Goal: Find specific page/section: Find specific page/section

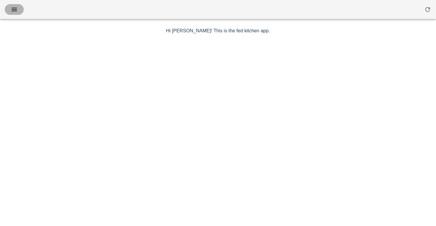
click at [13, 8] on icon "button" at bounding box center [14, 9] width 7 height 7
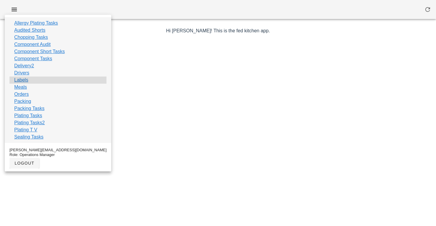
click at [25, 78] on link "Labels" at bounding box center [21, 80] width 14 height 7
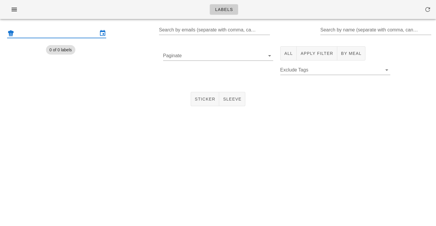
click at [69, 32] on input "text" at bounding box center [56, 32] width 83 height 9
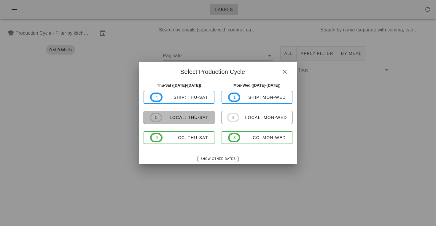
click at [163, 118] on div "local: Thu-Sat" at bounding box center [185, 117] width 46 height 5
type input "local: Thu-Sat ([DATE]-[DATE])"
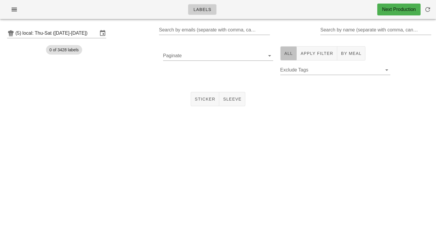
click at [291, 55] on span "All" at bounding box center [288, 53] width 9 height 5
click at [344, 49] on button "By Meal" at bounding box center [351, 53] width 28 height 14
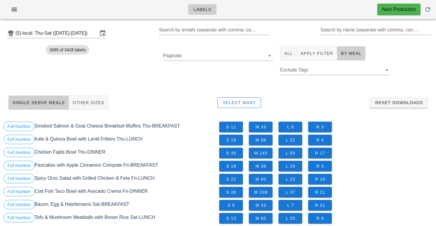
click at [293, 55] on button "All" at bounding box center [288, 53] width 17 height 14
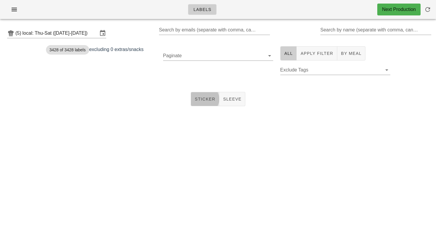
click at [201, 102] on button "Sticker" at bounding box center [205, 99] width 29 height 14
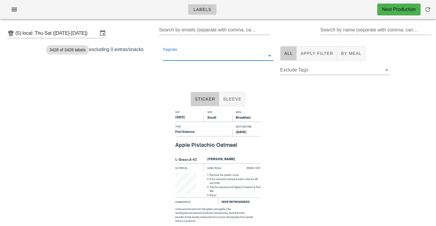
click at [184, 60] on input "Paginate" at bounding box center [213, 55] width 101 height 9
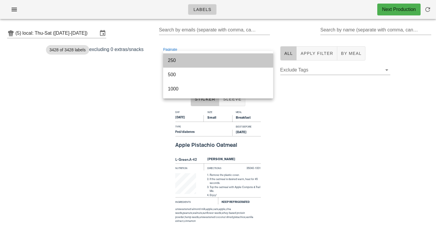
click at [177, 55] on div "250" at bounding box center [218, 60] width 101 height 13
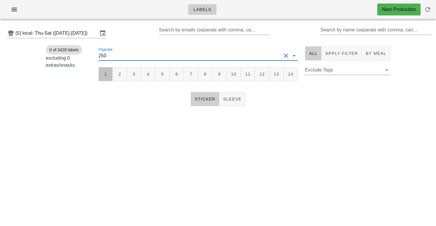
click at [102, 75] on button "1" at bounding box center [106, 74] width 14 height 14
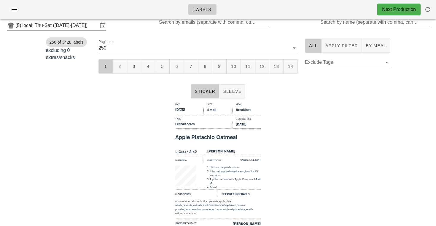
scroll to position [2, 0]
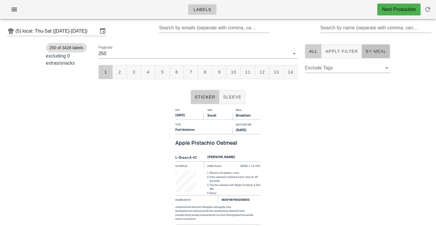
click at [372, 51] on span "By Meal" at bounding box center [376, 51] width 21 height 5
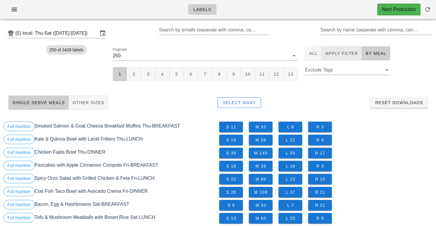
click at [340, 51] on span "Apply Filter" at bounding box center [341, 53] width 33 height 5
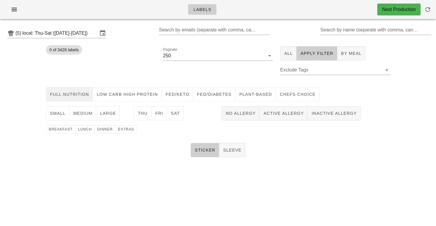
click at [74, 89] on button "Full Nutrition" at bounding box center [69, 94] width 47 height 14
click at [56, 114] on span "small" at bounding box center [58, 113] width 16 height 5
click at [180, 115] on button "Sat" at bounding box center [175, 113] width 17 height 14
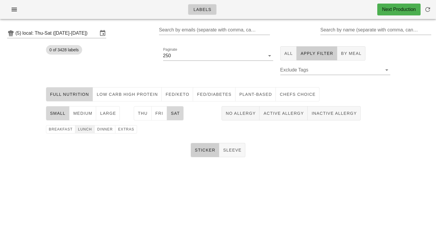
click at [88, 129] on span "lunch" at bounding box center [85, 129] width 14 height 4
click at [169, 71] on button "1" at bounding box center [170, 74] width 14 height 14
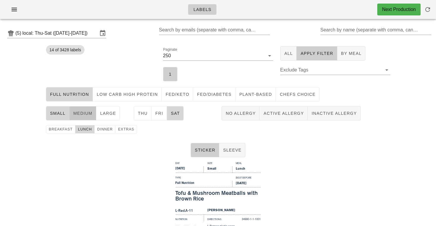
click at [90, 110] on button "medium" at bounding box center [82, 113] width 27 height 14
click at [65, 117] on button "small" at bounding box center [57, 113] width 23 height 14
click at [143, 115] on span "Thu" at bounding box center [143, 113] width 10 height 5
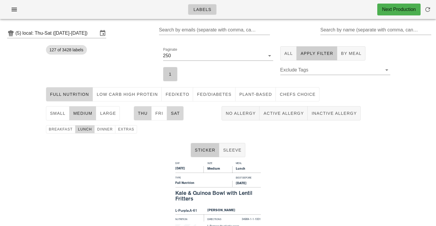
click at [177, 115] on span "Sat" at bounding box center [175, 113] width 9 height 5
click at [241, 115] on span "No Allergy" at bounding box center [241, 113] width 30 height 5
click at [337, 32] on input "Search by name (separate with comma, can be partial)" at bounding box center [376, 29] width 110 height 9
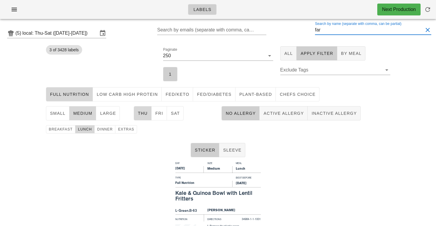
drag, startPoint x: 339, startPoint y: 31, endPoint x: 294, endPoint y: 29, distance: 44.8
click at [294, 29] on div "(5) local: Thu-Sat ([DATE]-[DATE]) Search by emails (separate with comma, can b…" at bounding box center [218, 33] width 436 height 19
click at [113, 118] on button "large" at bounding box center [108, 113] width 24 height 14
click at [79, 117] on button "medium" at bounding box center [82, 113] width 27 height 14
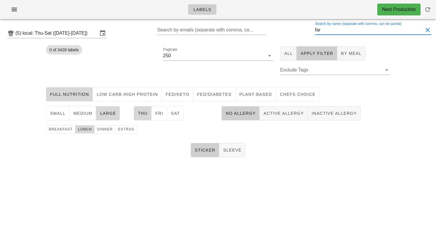
drag, startPoint x: 333, startPoint y: 31, endPoint x: 274, endPoint y: 45, distance: 61.0
click at [274, 45] on div "(5) local: Thu-Sat ([DATE]-[DATE]) Search by emails (separate with comma, can b…" at bounding box center [218, 98] width 436 height 148
type input "f"
type input "m"
click at [166, 80] on button "1" at bounding box center [170, 74] width 14 height 14
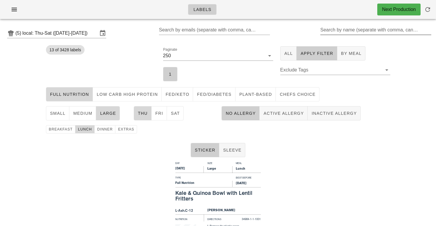
click at [343, 28] on div "Search by name (separate with comma, can be partial)" at bounding box center [376, 29] width 110 height 9
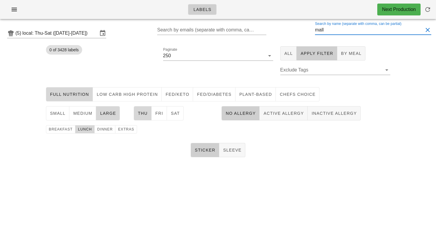
drag, startPoint x: 334, startPoint y: 33, endPoint x: 286, endPoint y: 26, distance: 49.1
click at [286, 26] on div "(5) local: Thu-Sat ([DATE]-[DATE]) Search by emails (separate with comma, can b…" at bounding box center [218, 33] width 436 height 19
click at [170, 72] on span "1" at bounding box center [170, 74] width 7 height 5
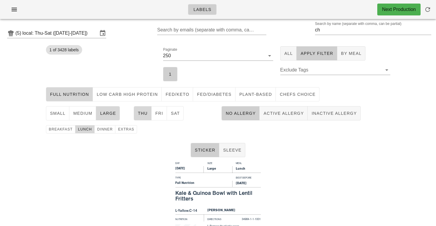
click at [248, 112] on span "No Allergy" at bounding box center [241, 113] width 30 height 5
click at [174, 72] on button "1" at bounding box center [170, 74] width 14 height 14
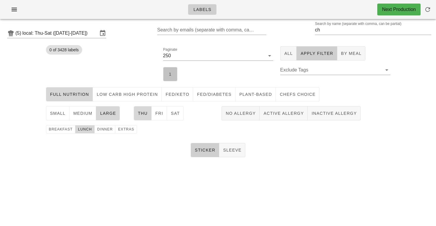
click at [174, 72] on button "1" at bounding box center [170, 74] width 14 height 14
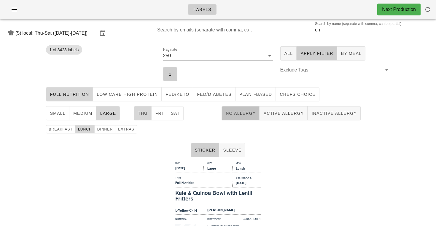
click at [240, 117] on button "No Allergy" at bounding box center [241, 113] width 38 height 14
click at [239, 112] on span "No Allergy" at bounding box center [241, 113] width 30 height 5
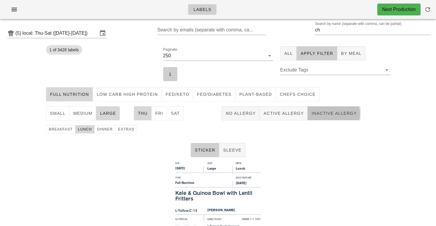
click at [333, 119] on button "Inactive Allergy" at bounding box center [334, 113] width 53 height 14
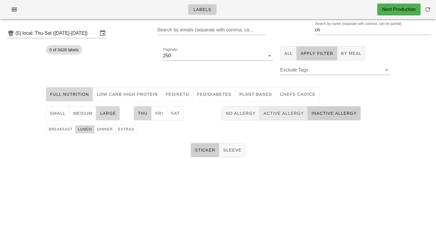
click at [296, 115] on span "Active Allergy" at bounding box center [283, 113] width 41 height 5
click at [231, 118] on button "No Allergy" at bounding box center [241, 113] width 38 height 14
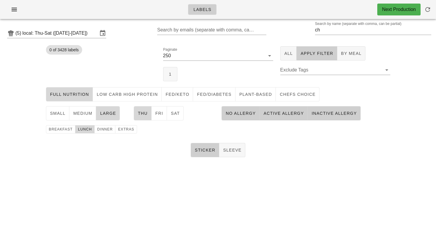
click at [240, 117] on button "No Allergy" at bounding box center [241, 113] width 38 height 14
click at [271, 116] on span "Active Allergy" at bounding box center [283, 113] width 41 height 5
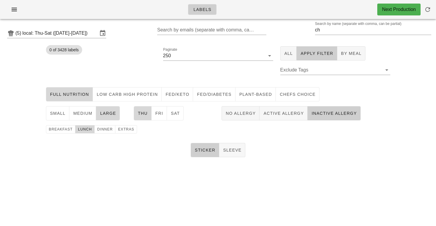
click at [328, 115] on span "Inactive Allergy" at bounding box center [334, 113] width 46 height 5
click at [289, 153] on div "Sticker Sleeve" at bounding box center [218, 150] width 436 height 19
click at [168, 69] on button "1" at bounding box center [170, 74] width 14 height 14
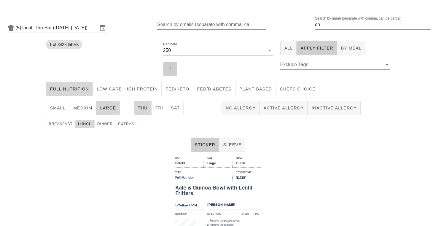
scroll to position [6, 0]
drag, startPoint x: 328, startPoint y: 26, endPoint x: 291, endPoint y: 23, distance: 36.9
click at [294, 23] on div "(5) local: Thu-Sat ([DATE]-[DATE]) Search by emails (separate with comma, can b…" at bounding box center [218, 27] width 436 height 19
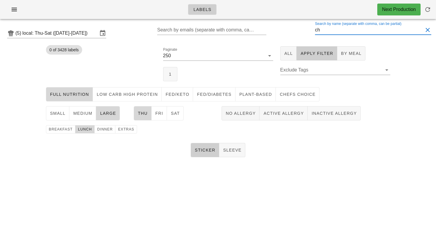
type input "c"
type input "mall"
click at [285, 50] on button "All" at bounding box center [288, 53] width 17 height 14
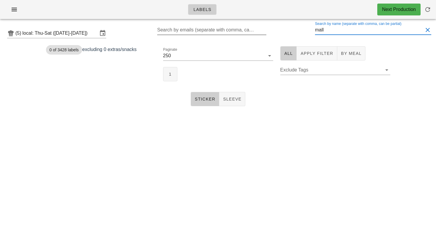
drag, startPoint x: 338, startPoint y: 28, endPoint x: 259, endPoint y: 30, distance: 79.3
click at [266, 29] on div "(5) local: Thu-Sat ([DATE]-[DATE]) Search by emails (separate with comma, can b…" at bounding box center [218, 33] width 436 height 19
type input "n"
click at [173, 76] on span "1" at bounding box center [170, 74] width 7 height 5
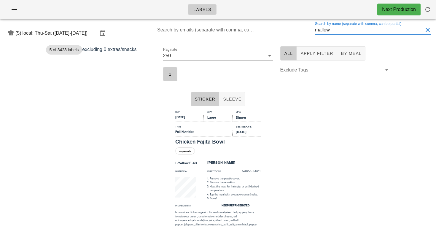
drag, startPoint x: 339, startPoint y: 30, endPoint x: 298, endPoint y: 30, distance: 41.0
click at [298, 30] on div "(5) local: Thu-Sat ([DATE]-[DATE]) Search by emails (separate with comma, can b…" at bounding box center [218, 33] width 436 height 19
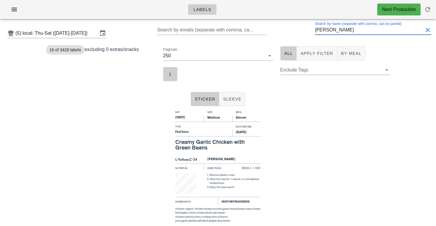
type input "[PERSON_NAME]"
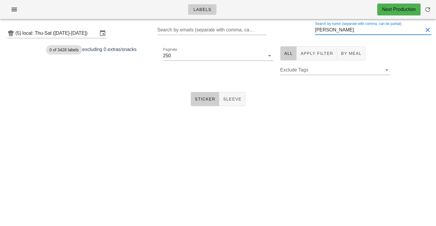
drag, startPoint x: 344, startPoint y: 32, endPoint x: 308, endPoint y: 29, distance: 36.0
click at [309, 29] on div "(5) local: Thu-Sat ([DATE]-[DATE]) Search by emails (separate with comma, can b…" at bounding box center [218, 33] width 436 height 19
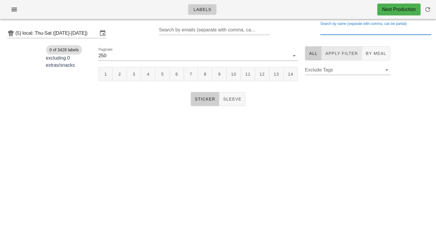
click at [332, 53] on span "Apply Filter" at bounding box center [341, 53] width 33 height 5
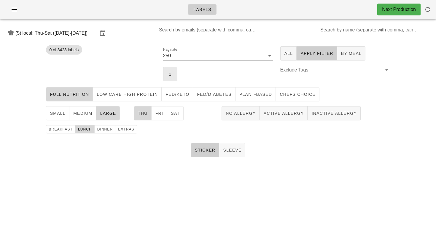
click at [169, 70] on button "1" at bounding box center [170, 74] width 14 height 14
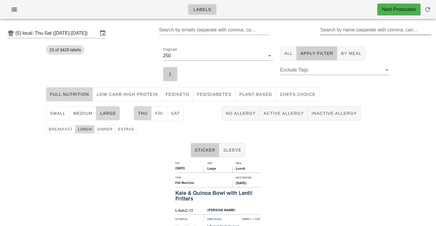
scroll to position [0, 0]
click at [345, 32] on input "Search by name (separate with comma, can be partial)" at bounding box center [376, 29] width 110 height 9
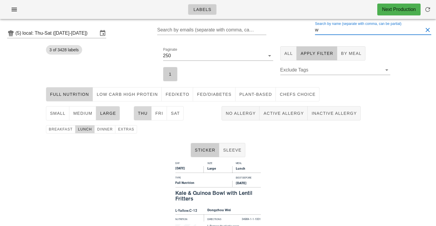
drag, startPoint x: 328, startPoint y: 32, endPoint x: 305, endPoint y: 35, distance: 23.9
click at [305, 35] on div "(5) local: Thu-Sat ([DATE]-[DATE]) Search by emails (separate with comma, can b…" at bounding box center [218, 33] width 436 height 19
type input "w"
drag, startPoint x: 325, startPoint y: 31, endPoint x: 302, endPoint y: 26, distance: 23.3
click at [307, 28] on div "(5) local: Thu-Sat ([DATE]-[DATE]) Search by emails (separate with comma, can b…" at bounding box center [218, 33] width 436 height 19
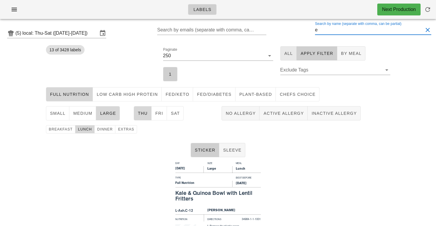
click at [291, 51] on span "All" at bounding box center [288, 53] width 9 height 5
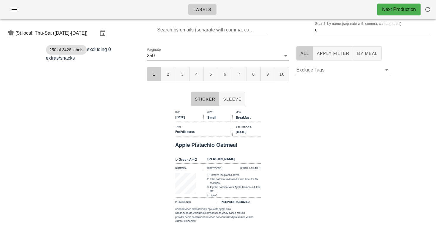
drag, startPoint x: 333, startPoint y: 32, endPoint x: 296, endPoint y: 31, distance: 36.8
click at [297, 31] on div "(5) local: Thu-Sat ([DATE]-[DATE]) Search by emails (separate with comma, can b…" at bounding box center [218, 33] width 436 height 19
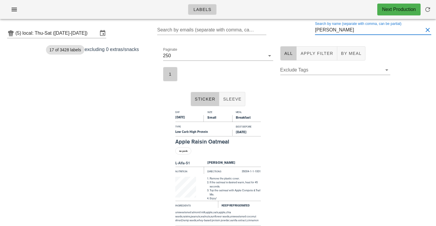
drag, startPoint x: 340, startPoint y: 29, endPoint x: 305, endPoint y: 29, distance: 35.0
click at [305, 29] on div "(5) local: Thu-Sat ([DATE]-[DATE]) Search by emails (separate with comma, can b…" at bounding box center [218, 33] width 436 height 19
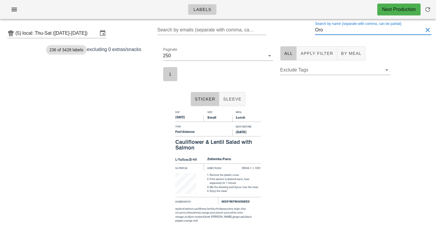
type input "Orou"
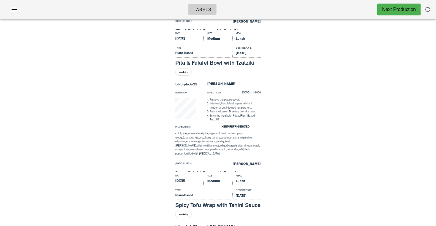
scroll to position [791, 0]
